Goal: Transaction & Acquisition: Purchase product/service

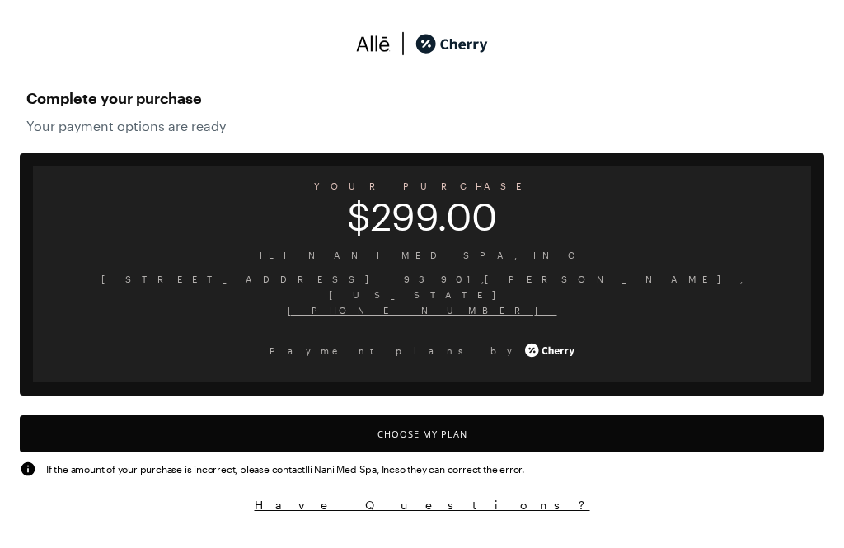
click at [384, 415] on button "Choose My Plan" at bounding box center [422, 433] width 805 height 37
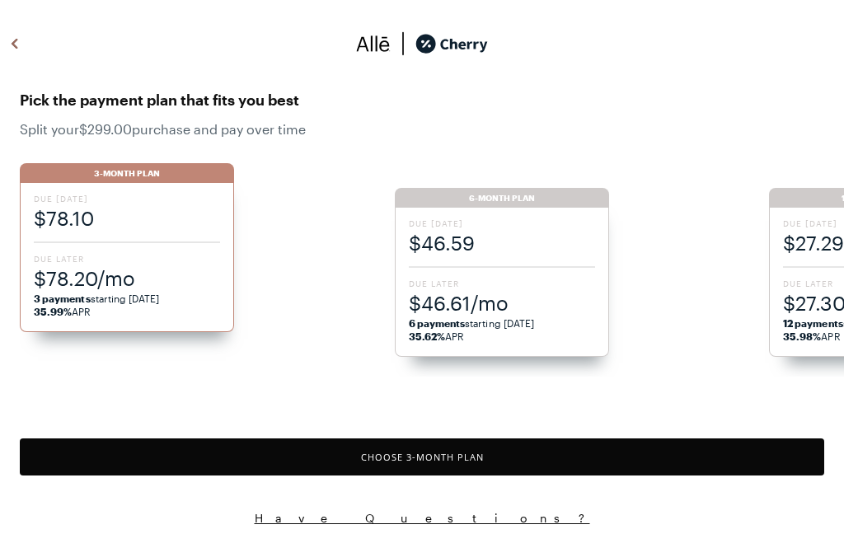
click at [124, 274] on span "$78.20/mo" at bounding box center [127, 278] width 186 height 27
click at [368, 449] on button "Choose 3 -Month Plan" at bounding box center [422, 457] width 805 height 37
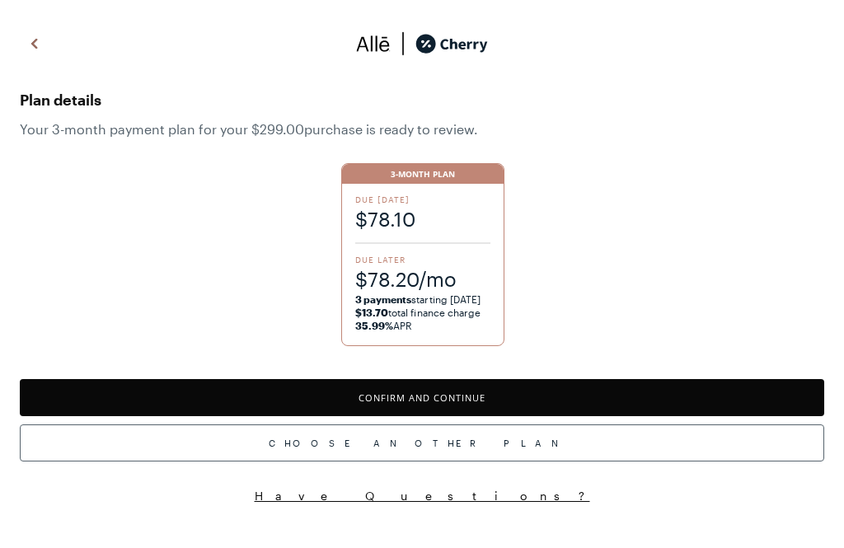
click at [346, 370] on div "Plan details Your 3 -month payment plan for your $299.00 purchase is ready to r…" at bounding box center [422, 266] width 844 height 508
click at [458, 387] on button "Confirm and Continue" at bounding box center [422, 397] width 805 height 37
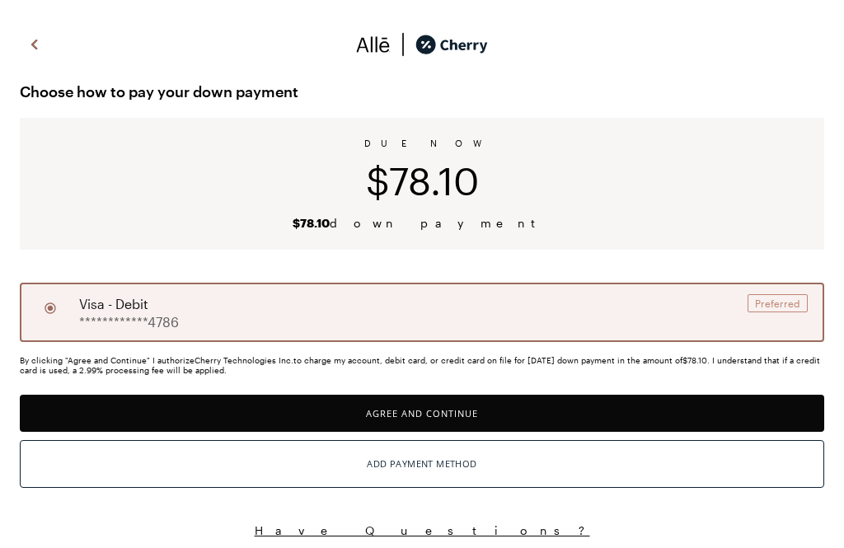
click at [430, 406] on button "Agree and Continue" at bounding box center [422, 413] width 805 height 37
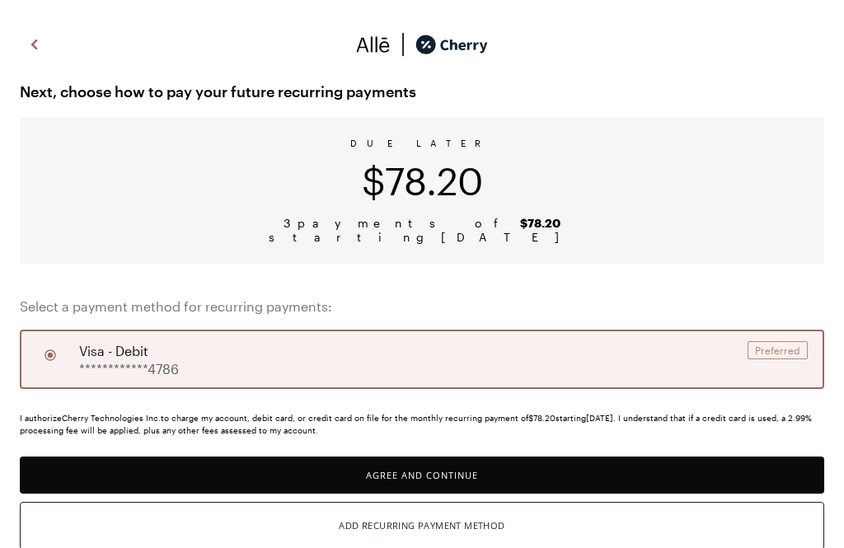
click at [411, 467] on button "Agree and Continue" at bounding box center [422, 475] width 805 height 37
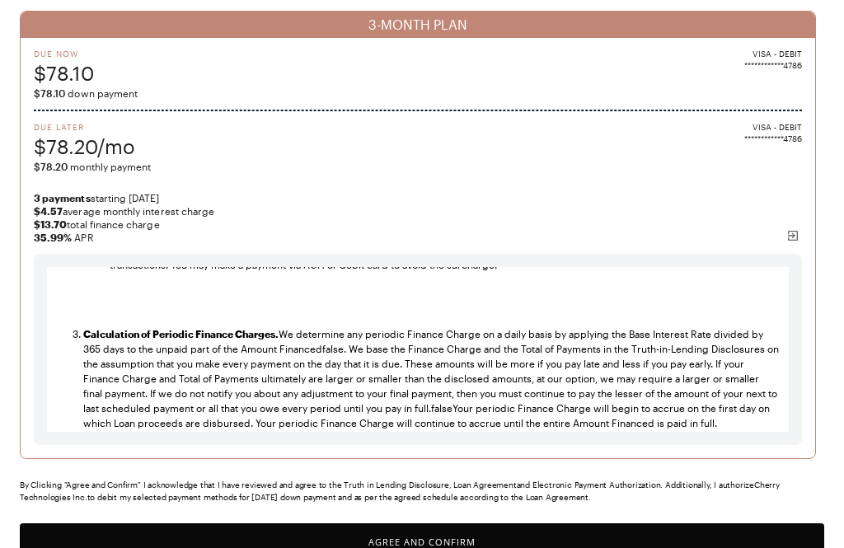
scroll to position [1536, 0]
click at [432, 539] on button "Agree and Confirm" at bounding box center [422, 541] width 805 height 37
